Goal: Task Accomplishment & Management: Manage account settings

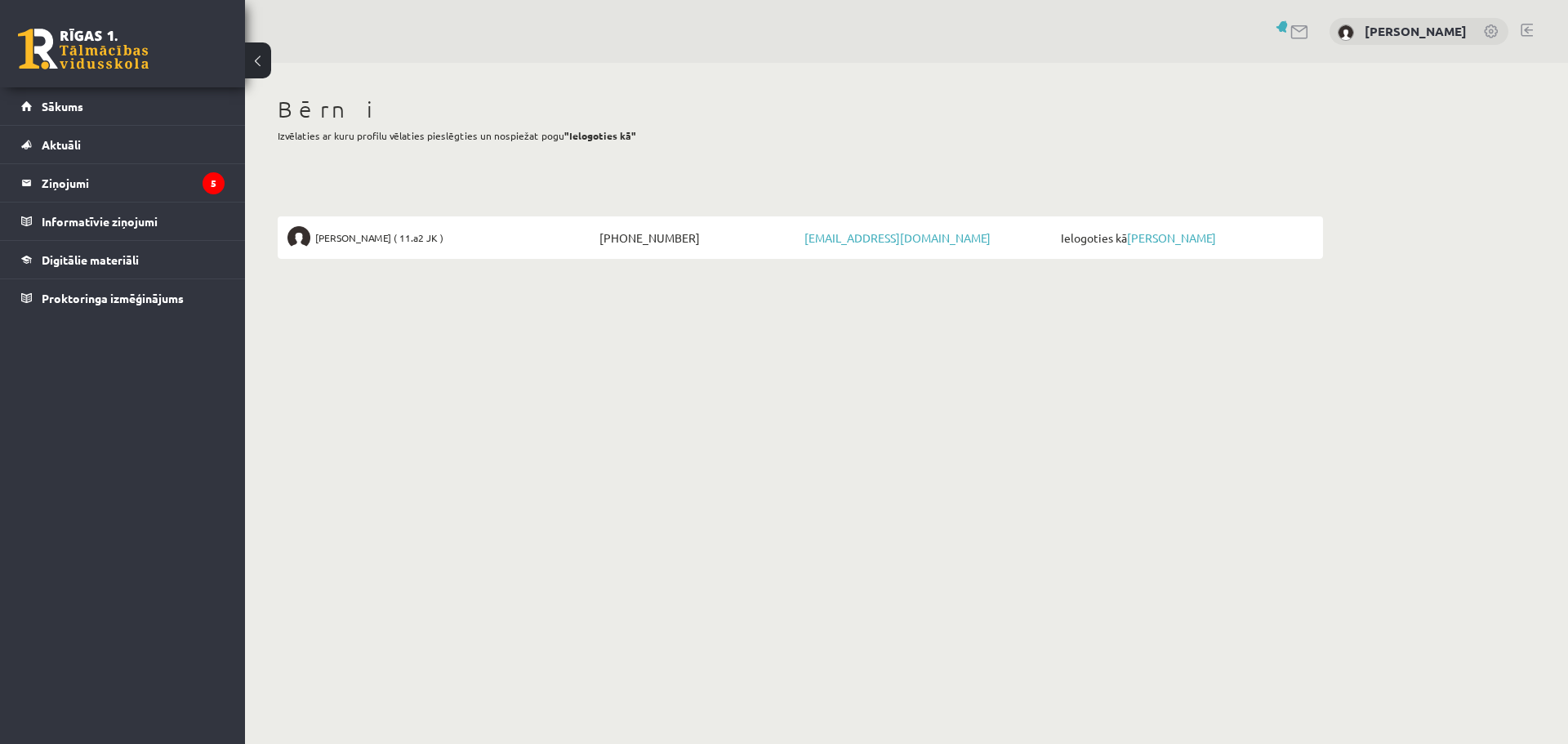
click at [1169, 227] on span "Ielogoties kā Raivo Laicāns" at bounding box center [1185, 237] width 257 height 22
click at [1167, 236] on link "[PERSON_NAME]" at bounding box center [1171, 237] width 89 height 15
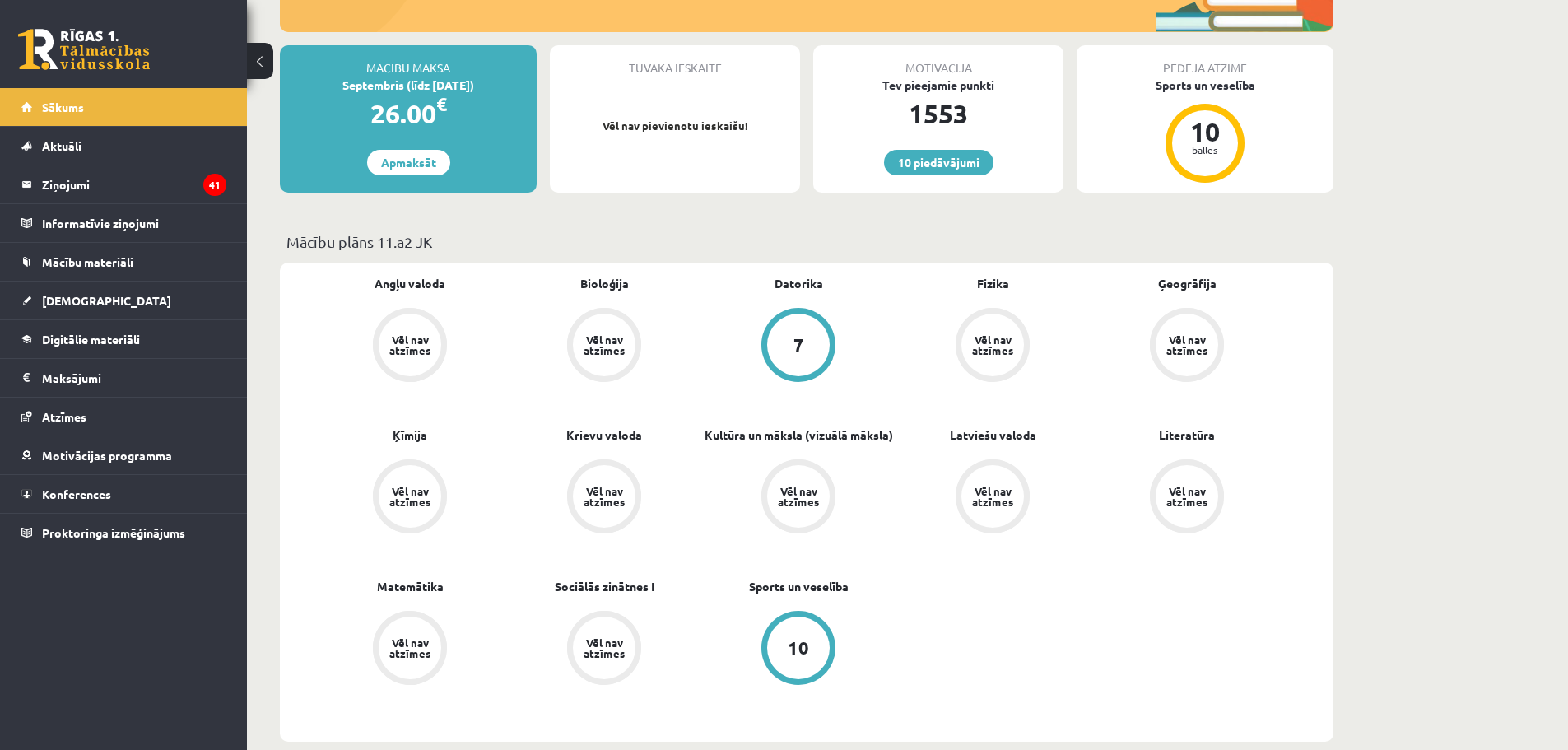
scroll to position [412, 0]
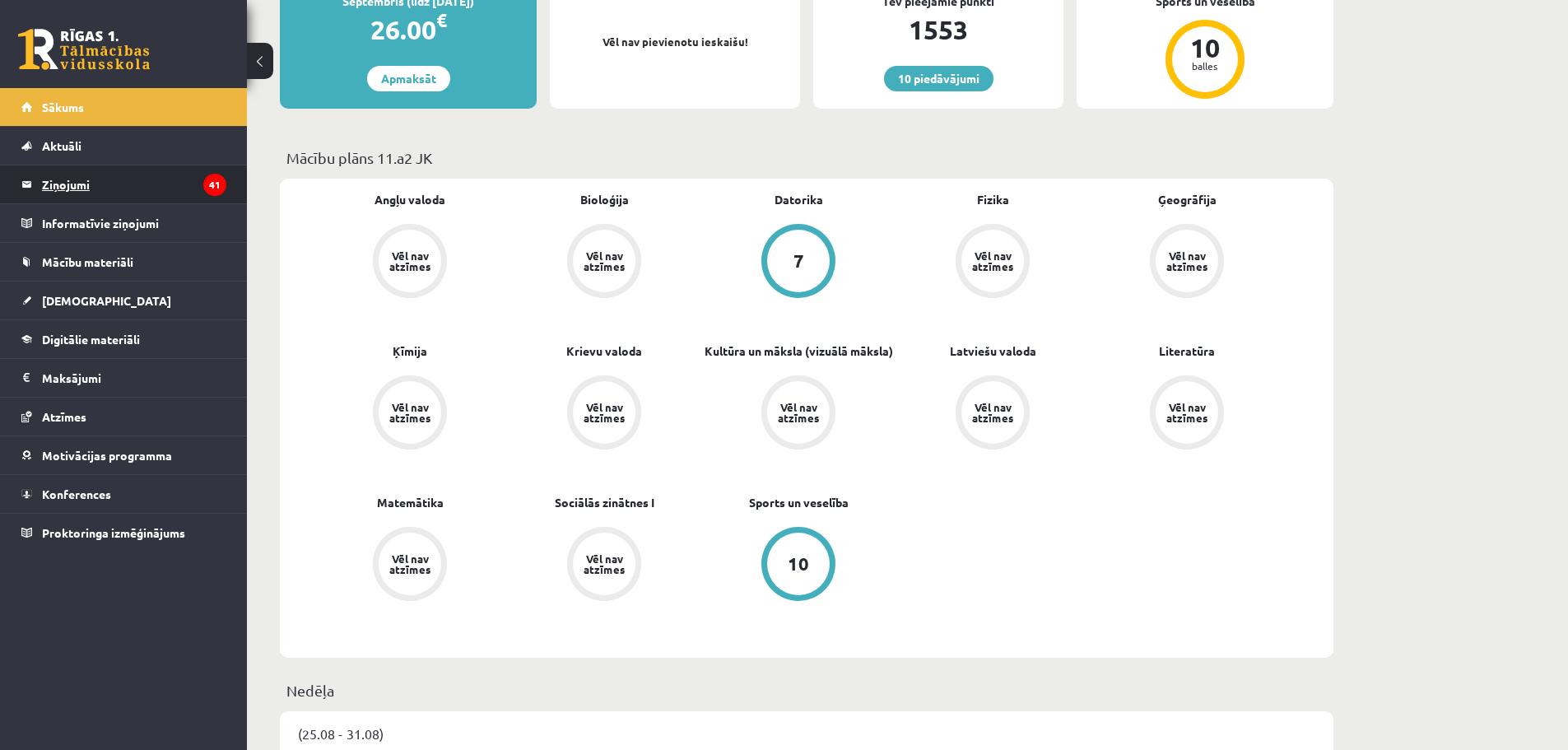
click at [49, 179] on legend "Ziņojumi 41" at bounding box center [135, 184] width 185 height 38
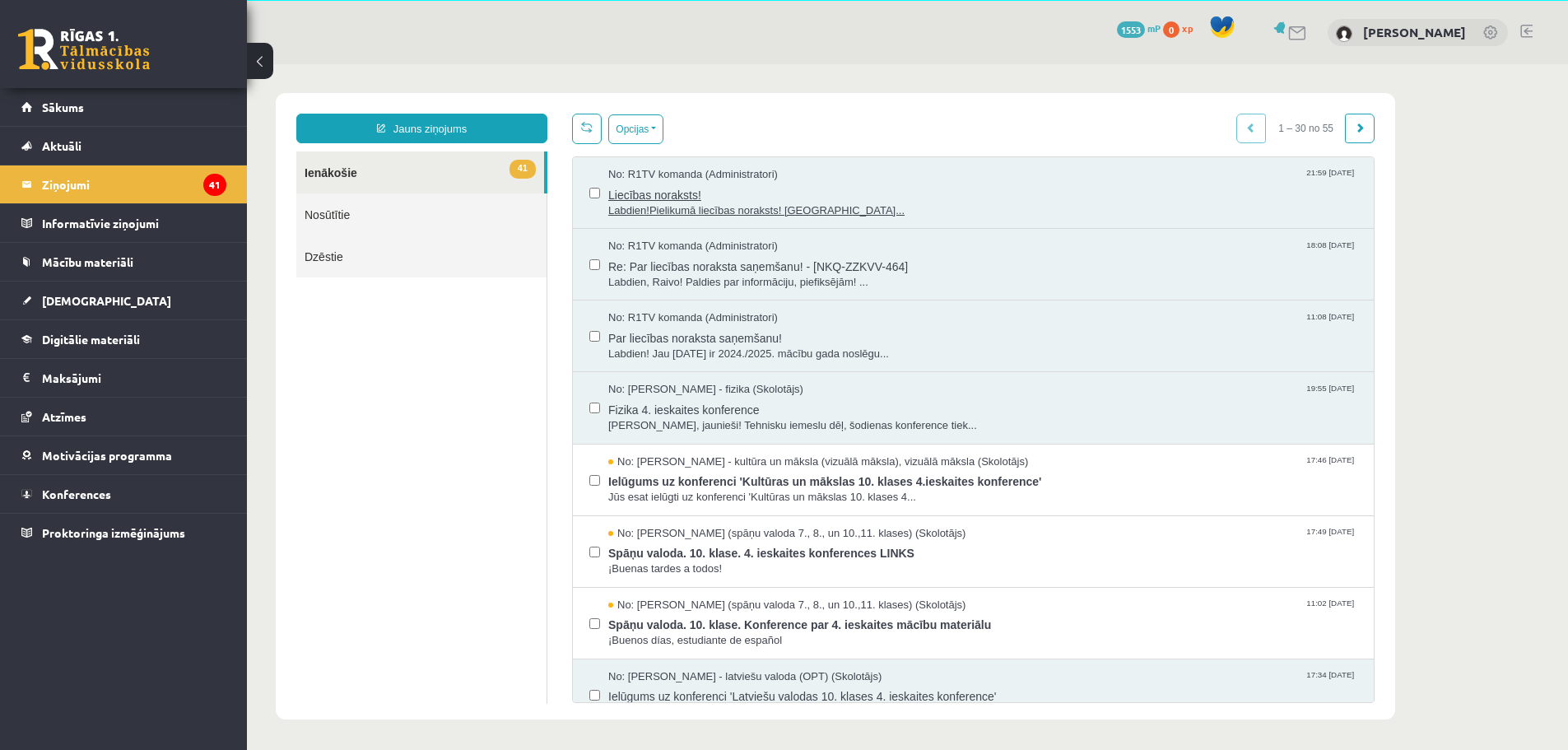
click at [715, 214] on span "Labdien!Pielikumā liecības noraksts! Saulai..." at bounding box center [983, 211] width 749 height 16
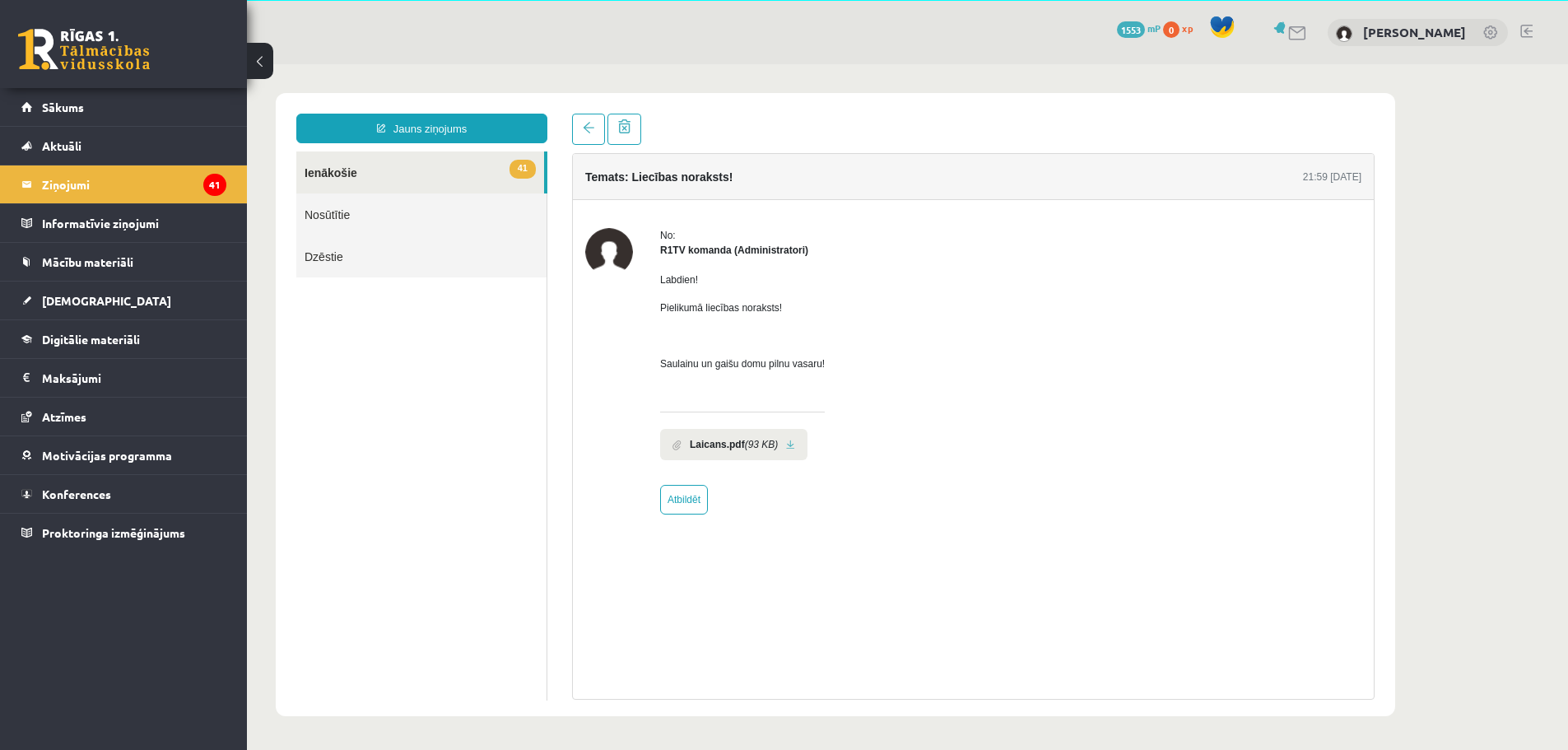
click at [786, 446] on link at bounding box center [790, 444] width 9 height 11
click at [63, 185] on legend "Ziņojumi 41" at bounding box center [135, 184] width 185 height 38
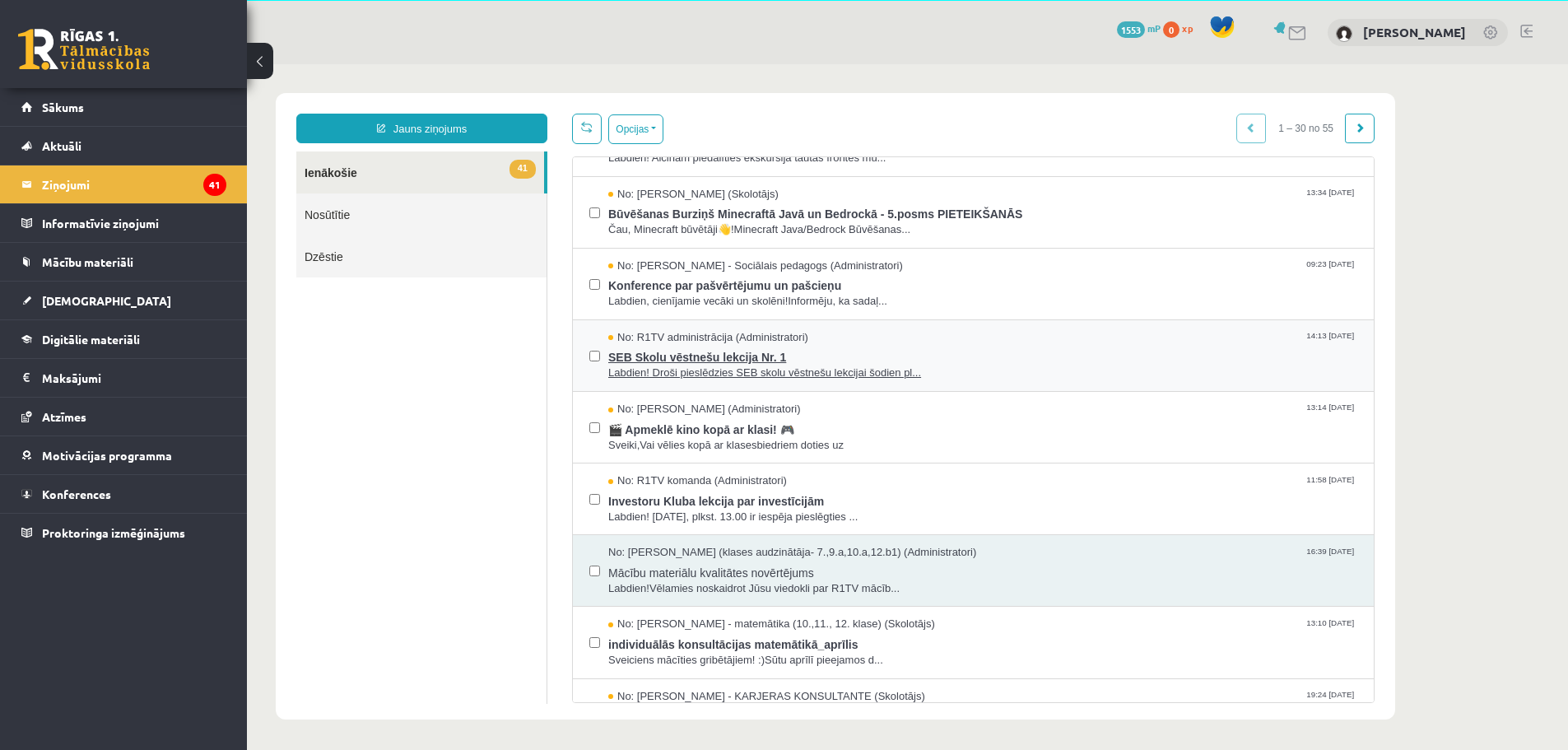
scroll to position [1605, 0]
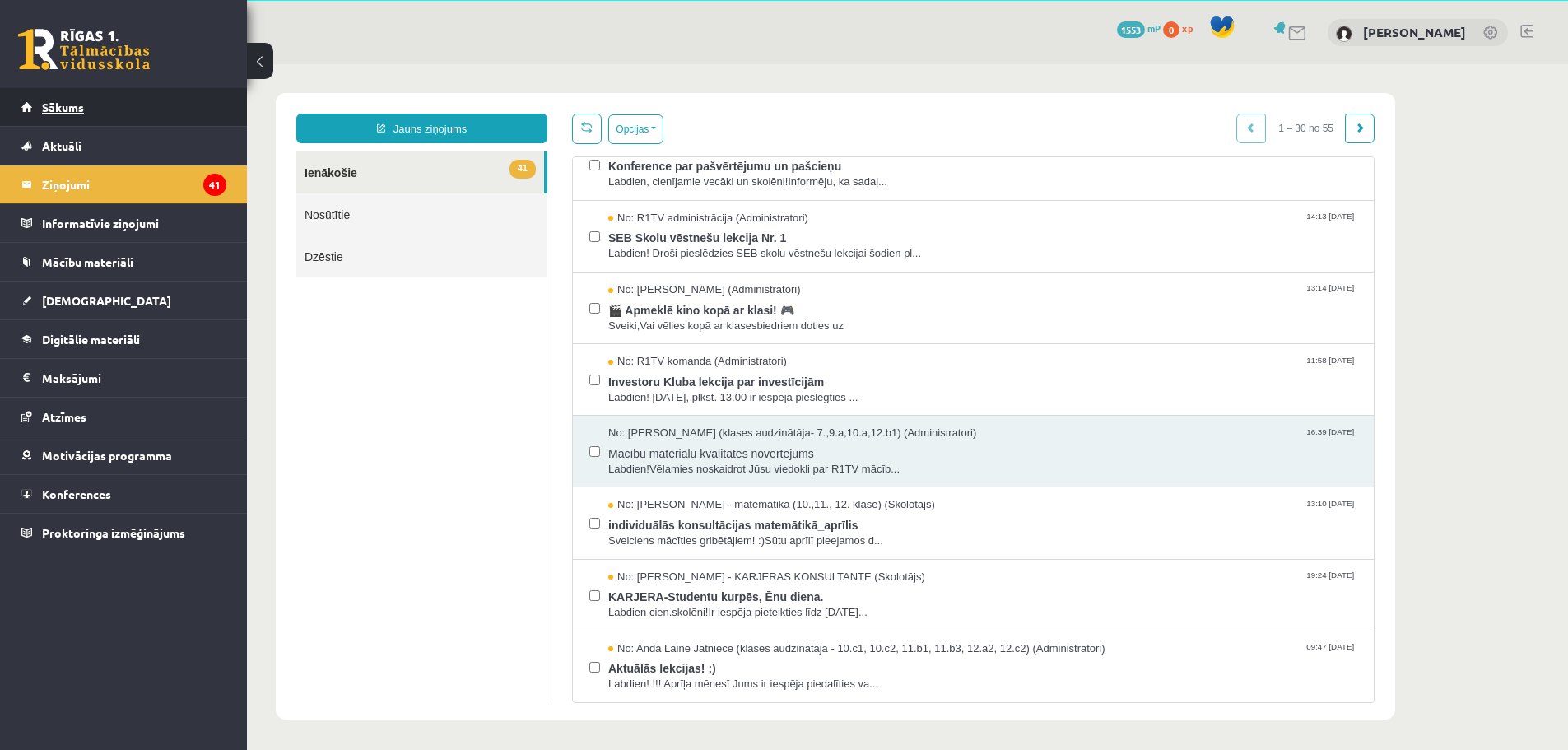
click at [63, 109] on span "Sākums" at bounding box center [63, 106] width 42 height 15
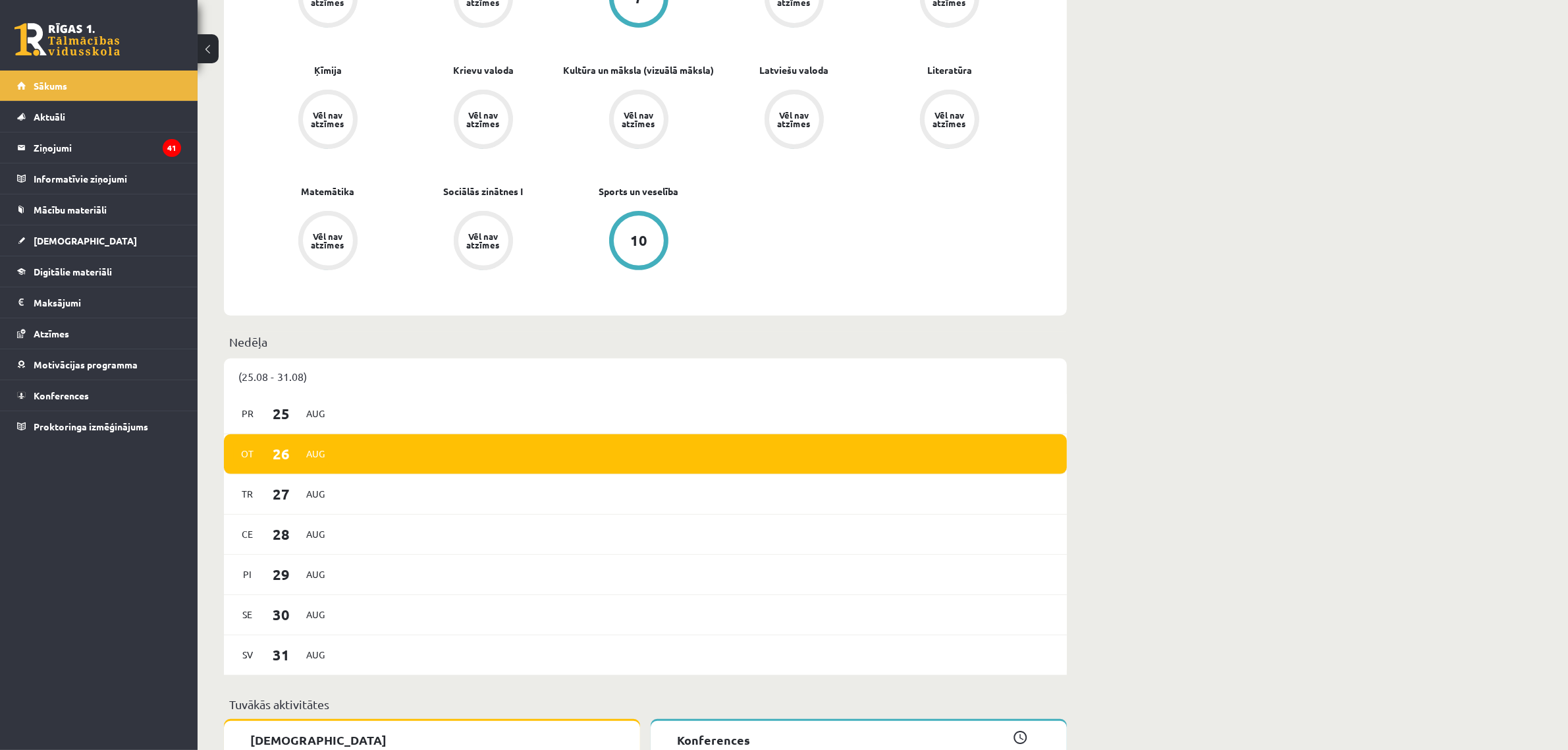
scroll to position [512, 0]
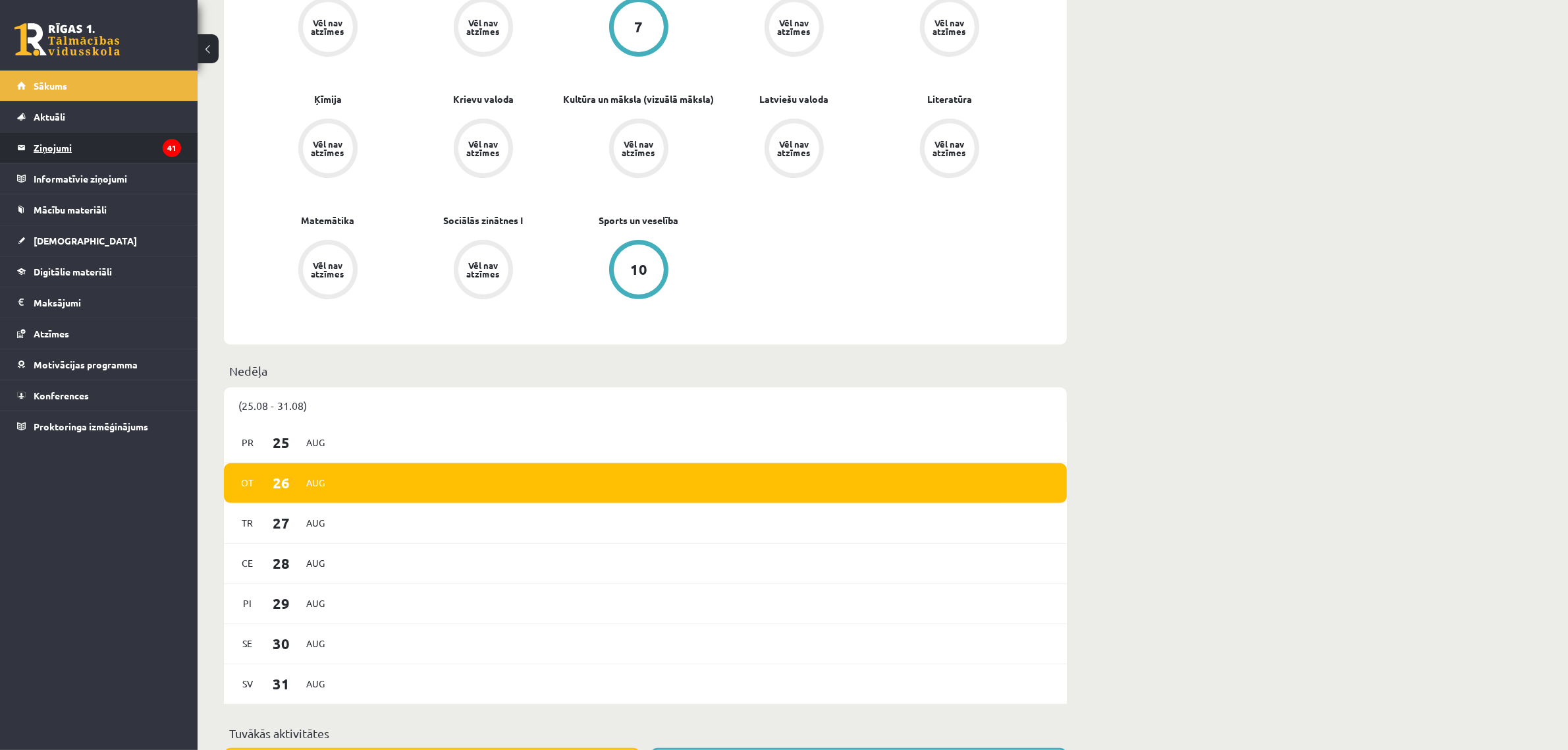
click at [87, 147] on legend "Ziņojumi 41" at bounding box center [108, 147] width 148 height 31
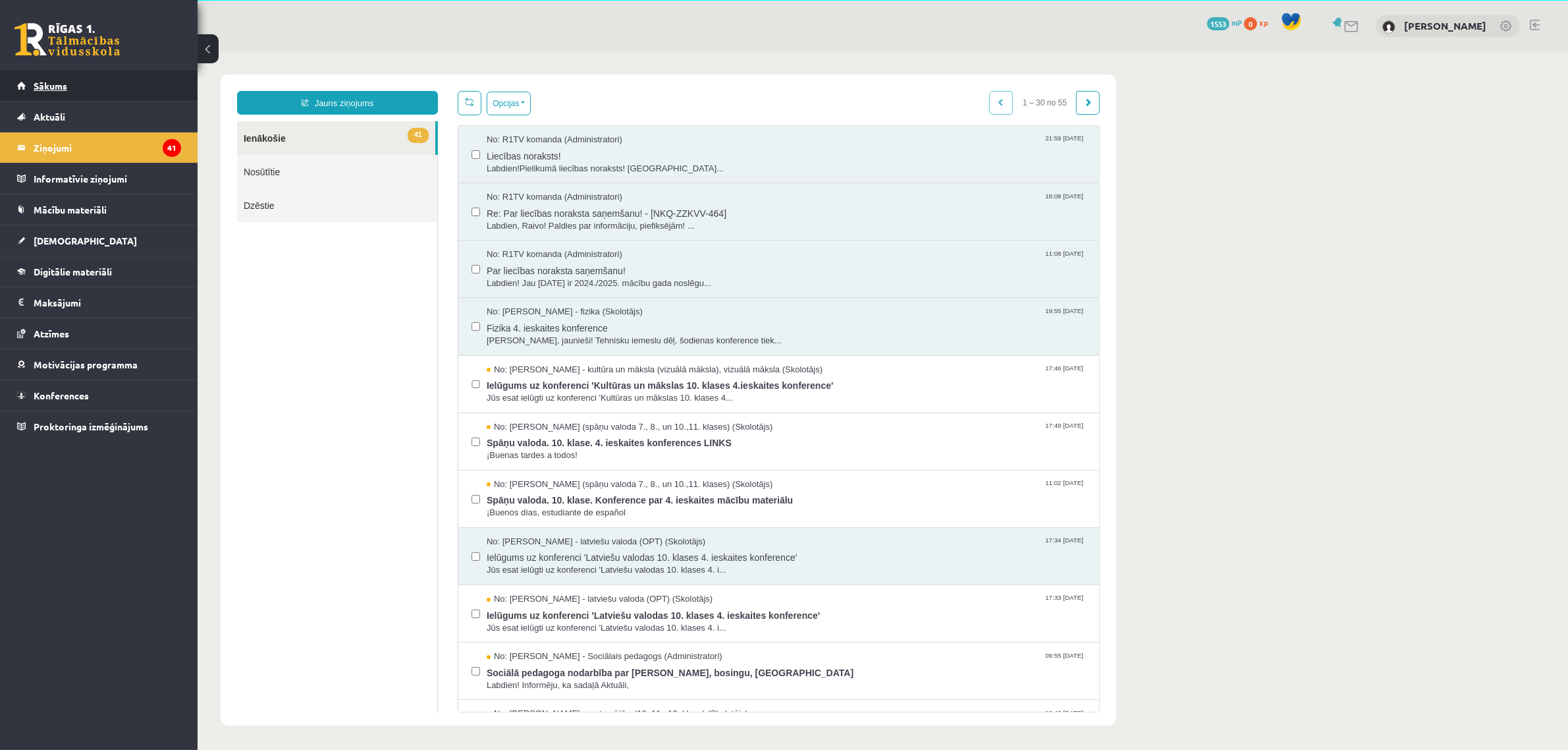
click at [36, 91] on link "Sākums" at bounding box center [99, 86] width 164 height 31
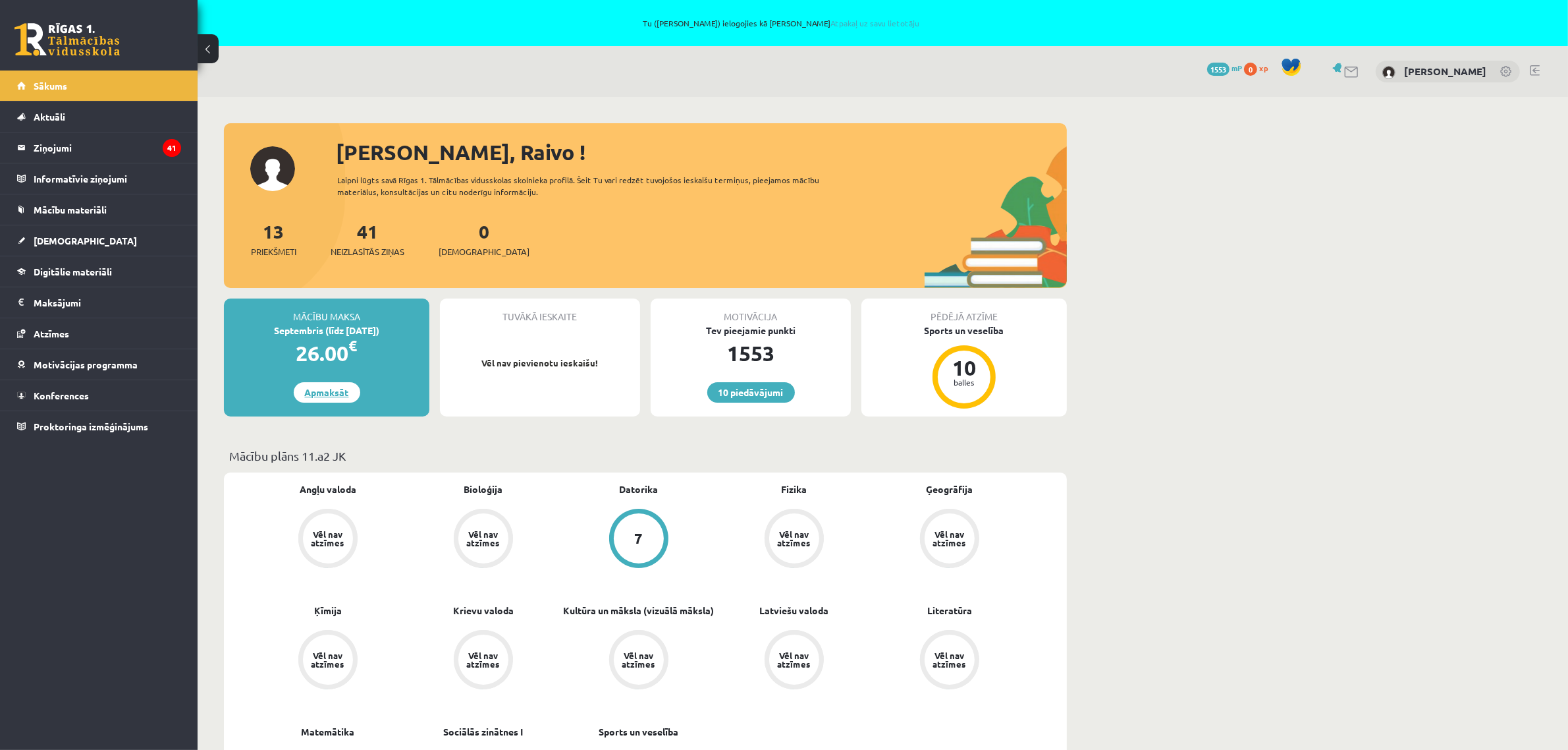
click at [318, 397] on link "Apmaksāt" at bounding box center [327, 393] width 67 height 20
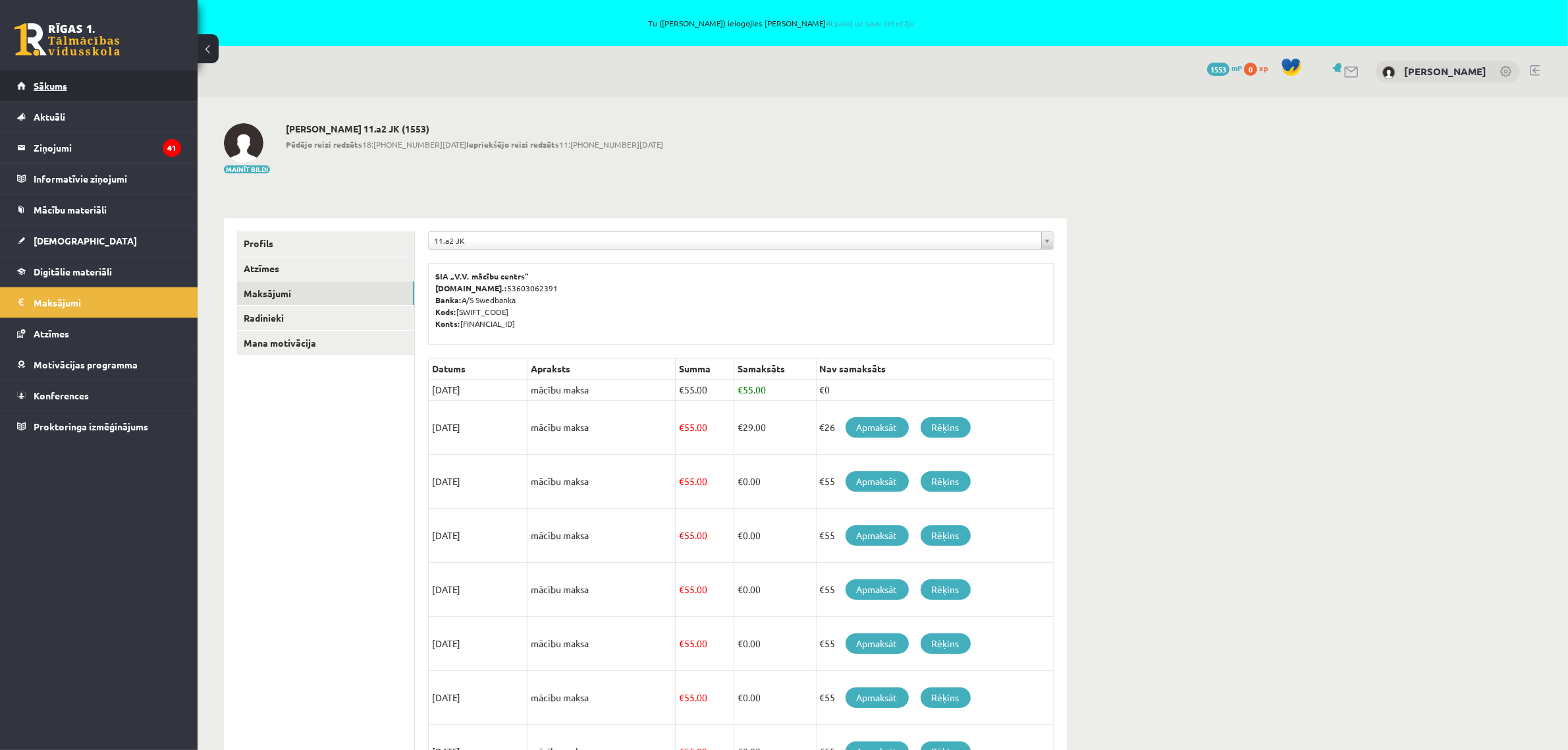
click at [44, 83] on span "Sākums" at bounding box center [50, 85] width 34 height 12
